Goal: Transaction & Acquisition: Purchase product/service

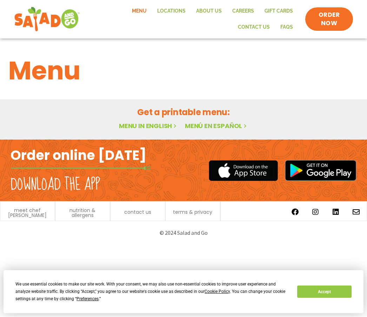
click at [339, 283] on div "We use essential cookies to make our site work. With your consent, we may also …" at bounding box center [182, 292] width 335 height 22
click at [321, 289] on button "Accept" at bounding box center [324, 292] width 54 height 12
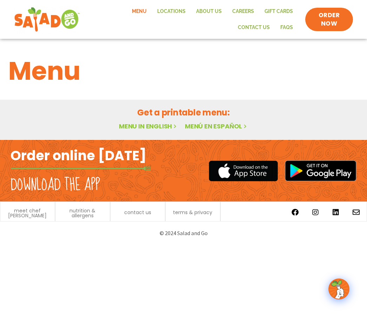
click at [157, 129] on link "Menu in English" at bounding box center [148, 126] width 59 height 9
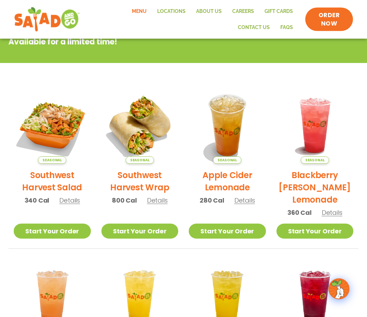
scroll to position [115, 0]
click at [151, 180] on h2 "Southwest Harvest Wrap" at bounding box center [139, 181] width 77 height 25
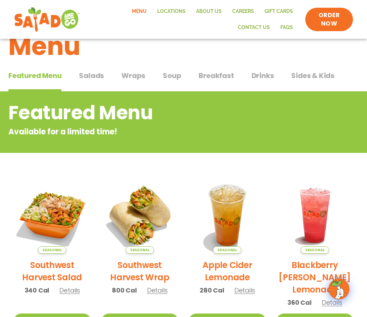
scroll to position [0, 0]
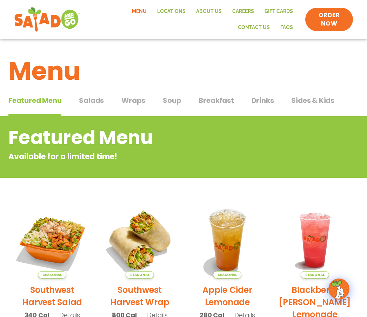
click at [132, 100] on span "Wraps" at bounding box center [133, 100] width 24 height 11
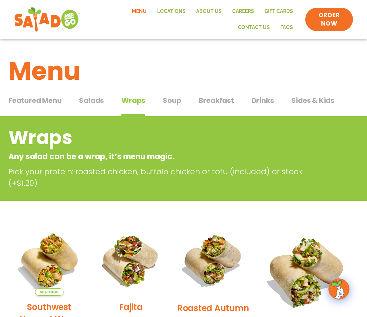
click at [308, 101] on span "Sides & Kids" at bounding box center [312, 100] width 43 height 11
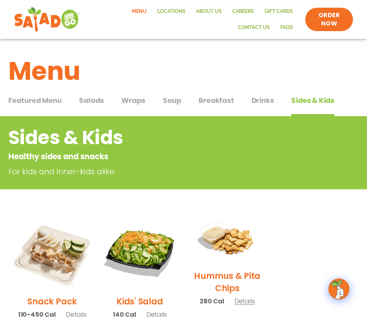
click at [95, 103] on span "Salads" at bounding box center [91, 100] width 25 height 11
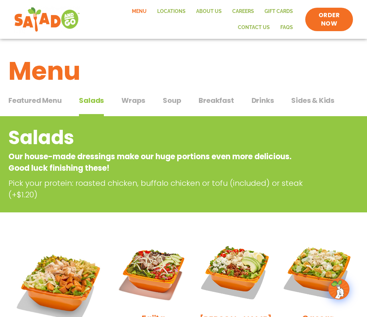
click at [47, 96] on span "Featured Menu" at bounding box center [34, 100] width 53 height 11
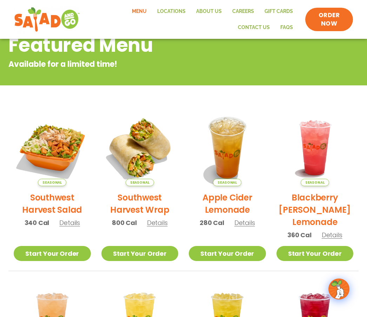
scroll to position [92, 0]
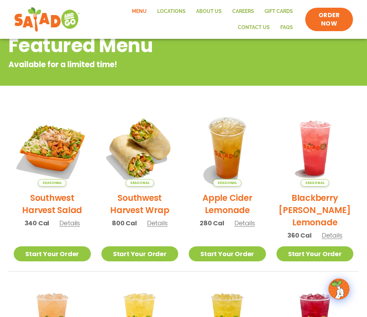
click at [154, 253] on link "Start Your Order" at bounding box center [139, 254] width 77 height 15
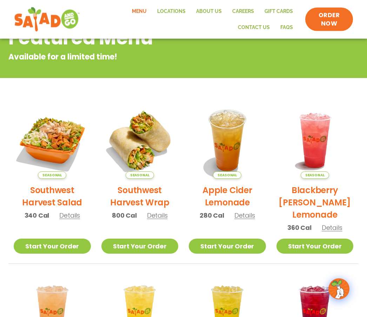
scroll to position [94, 0]
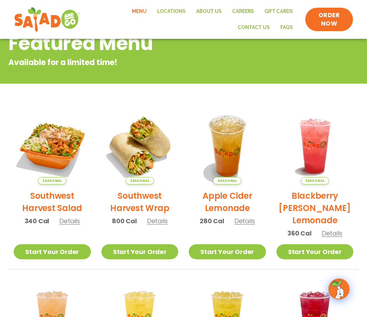
click at [159, 220] on span "Details" at bounding box center [157, 221] width 21 height 9
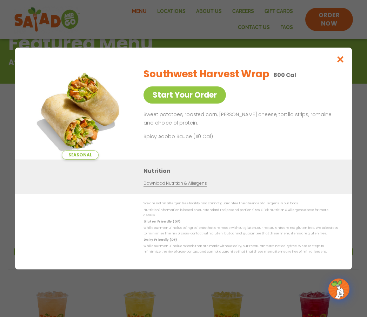
click at [204, 100] on link "Start Your Order" at bounding box center [184, 95] width 82 height 17
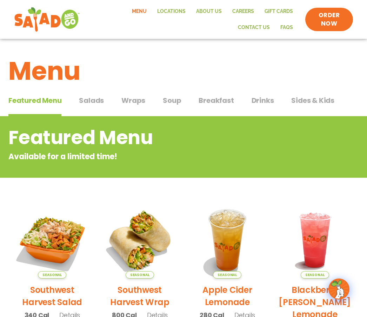
scroll to position [0, 0]
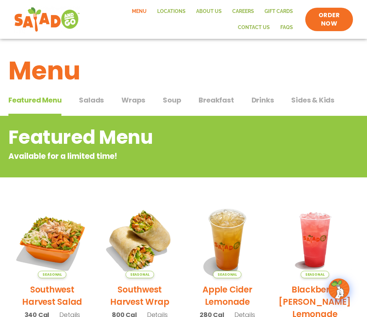
click at [143, 100] on span "Wraps" at bounding box center [133, 100] width 24 height 11
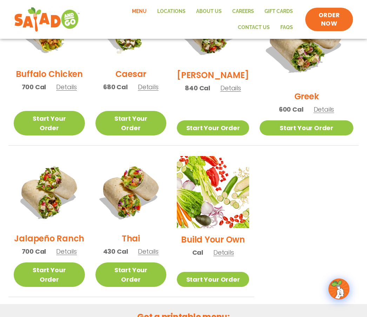
scroll to position [398, 0]
click at [158, 248] on span "Details" at bounding box center [148, 252] width 21 height 9
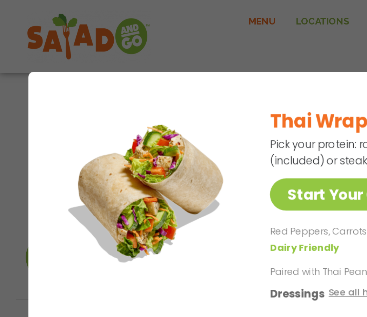
scroll to position [384, 0]
